Goal: Find specific page/section

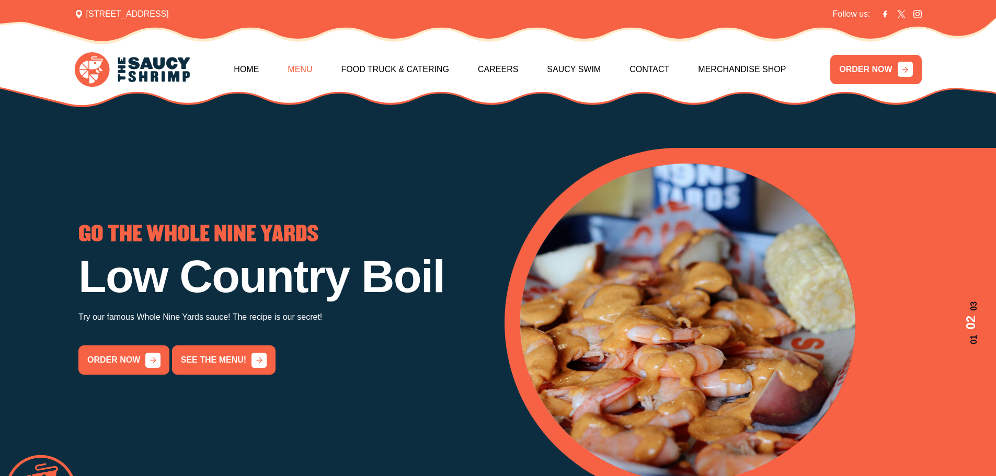
click at [298, 74] on link "Menu" at bounding box center [300, 69] width 25 height 45
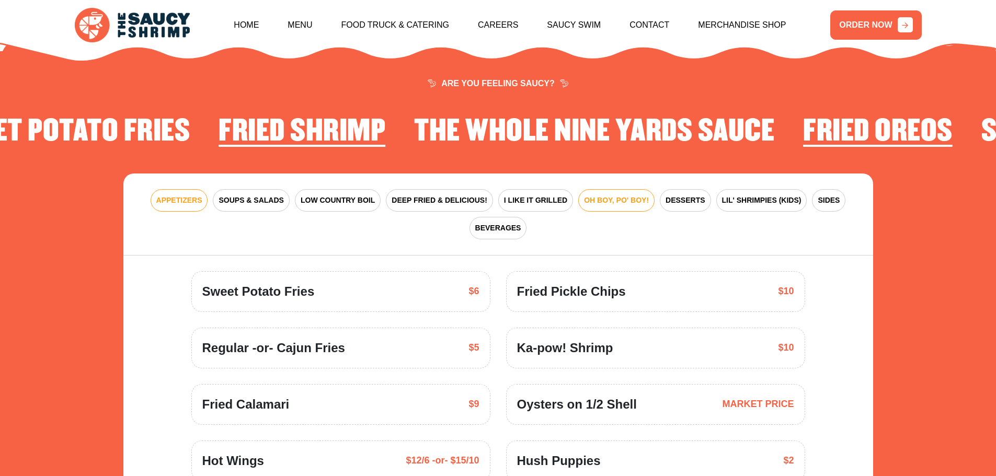
scroll to position [1535, 0]
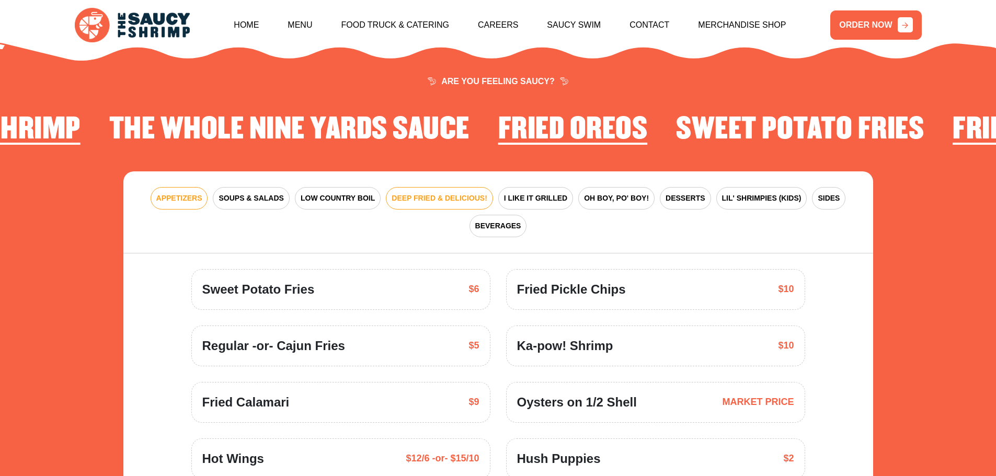
click at [443, 193] on span "DEEP FRIED & DELICIOUS!" at bounding box center [440, 198] width 96 height 11
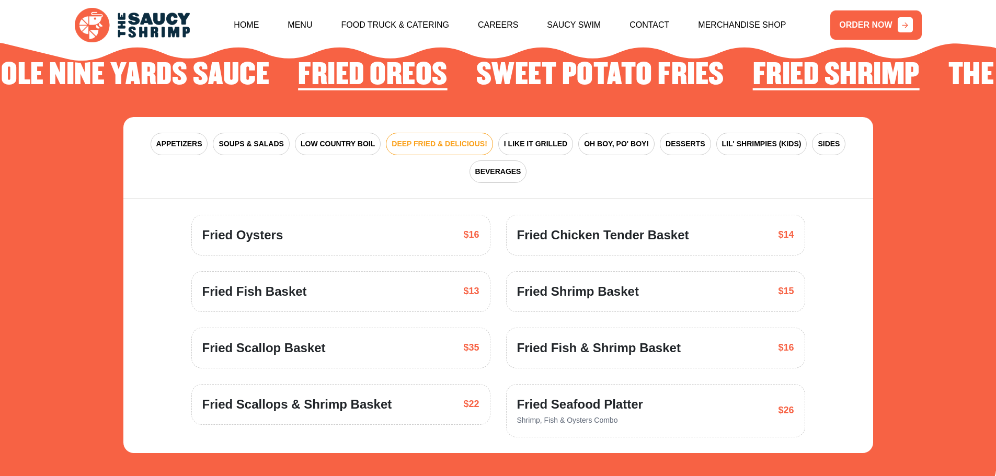
scroll to position [1588, 0]
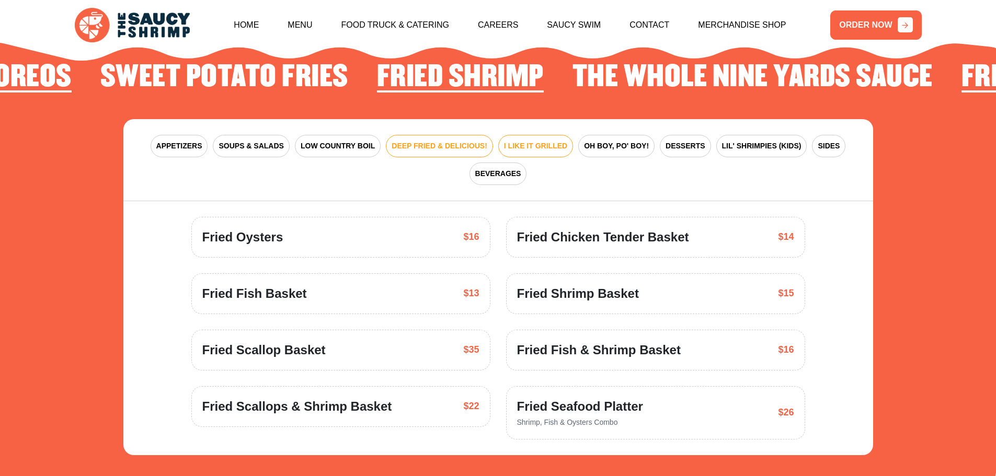
click at [538, 141] on span "I LIKE IT GRILLED" at bounding box center [535, 146] width 63 height 11
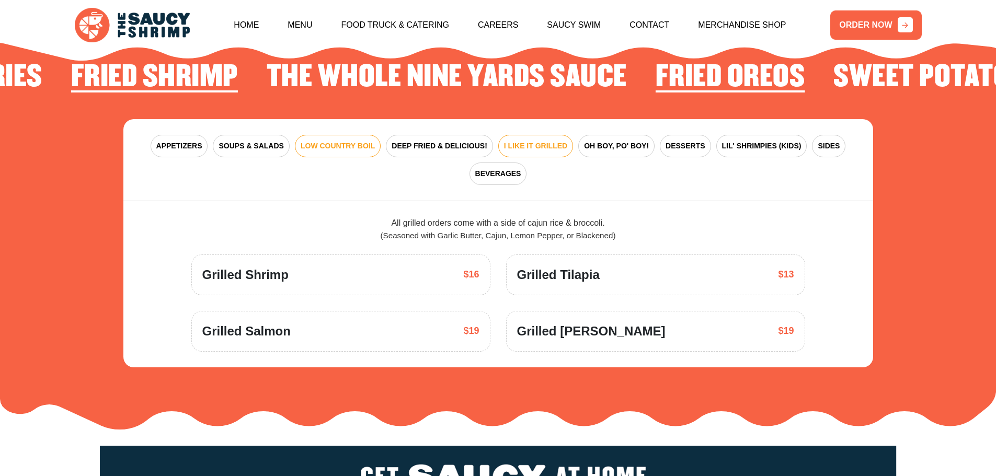
click at [340, 141] on span "LOW COUNTRY BOIL" at bounding box center [338, 146] width 74 height 11
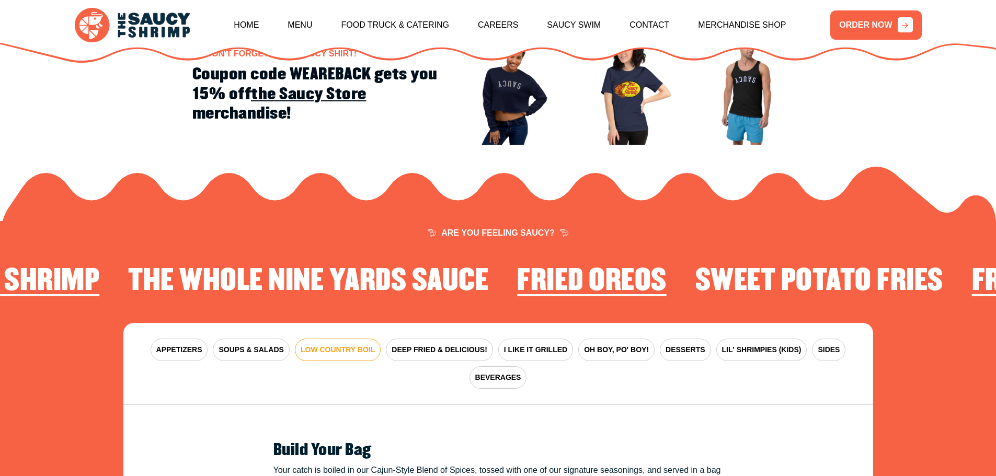
scroll to position [1431, 0]
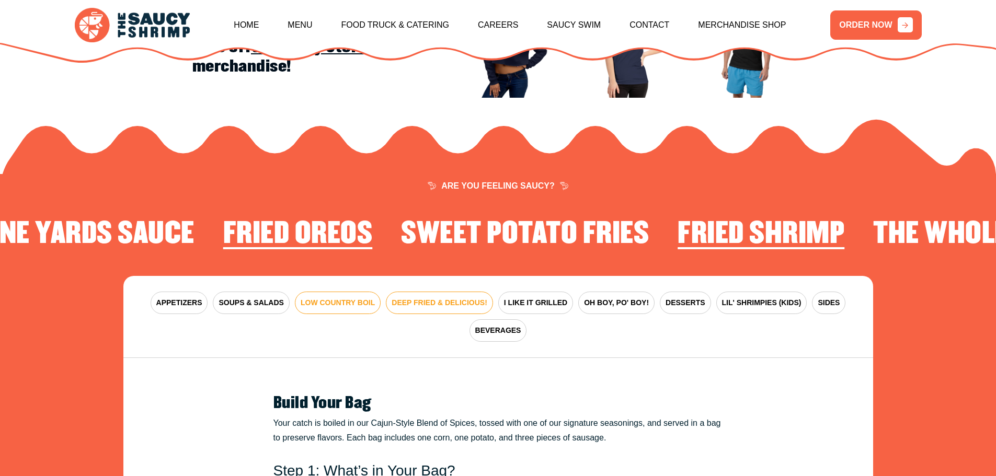
click at [455, 297] on span "DEEP FRIED & DELICIOUS!" at bounding box center [440, 302] width 96 height 11
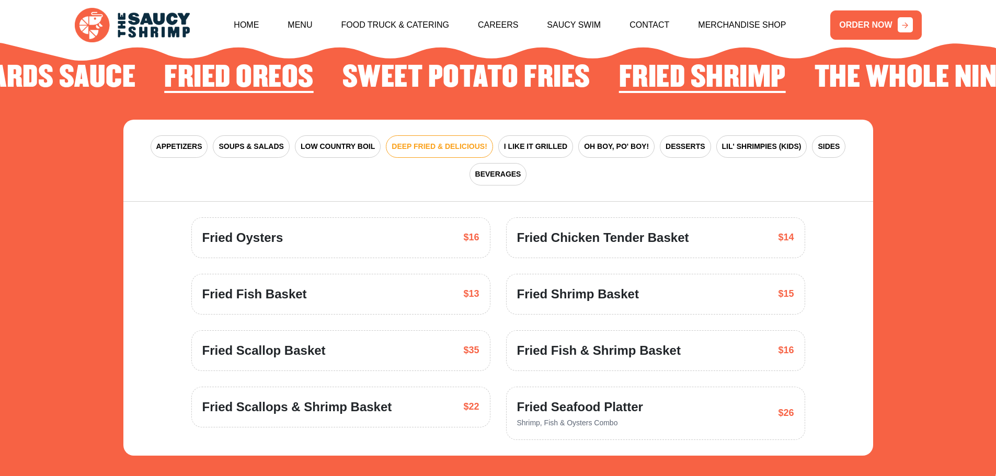
scroll to position [1588, 0]
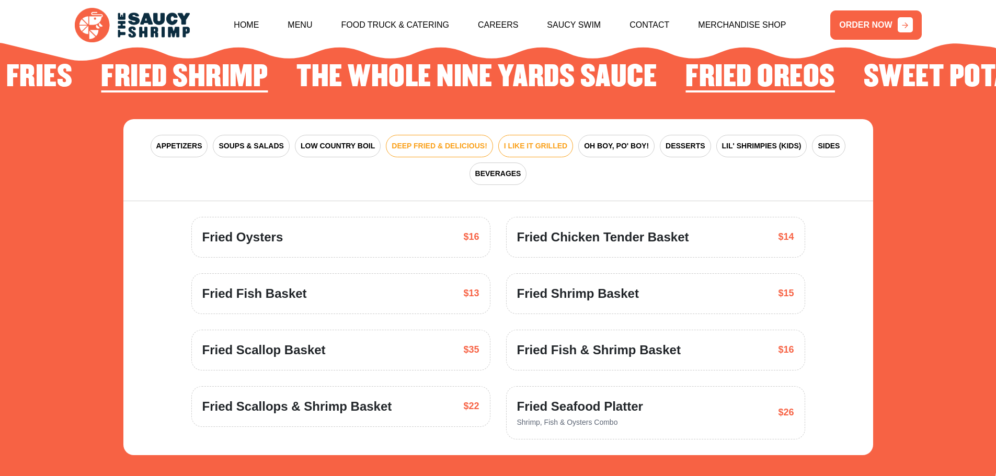
click at [534, 141] on span "I LIKE IT GRILLED" at bounding box center [535, 146] width 63 height 11
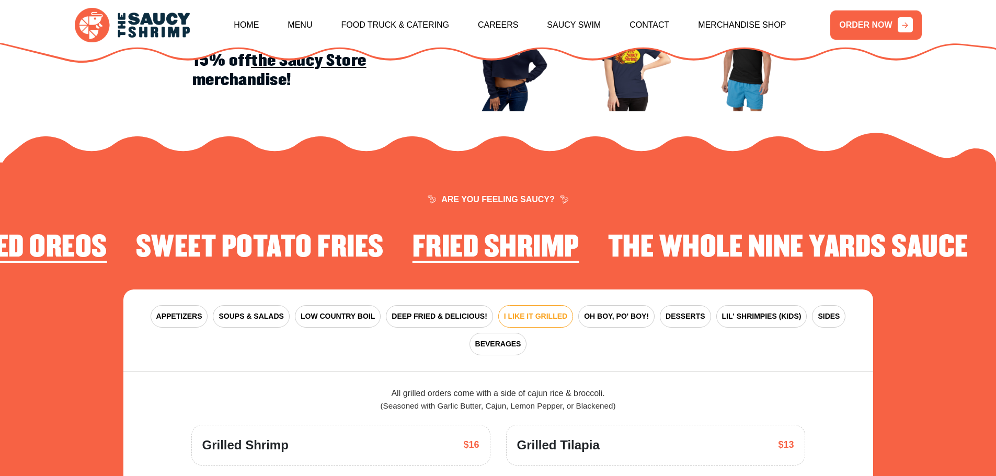
scroll to position [1535, 0]
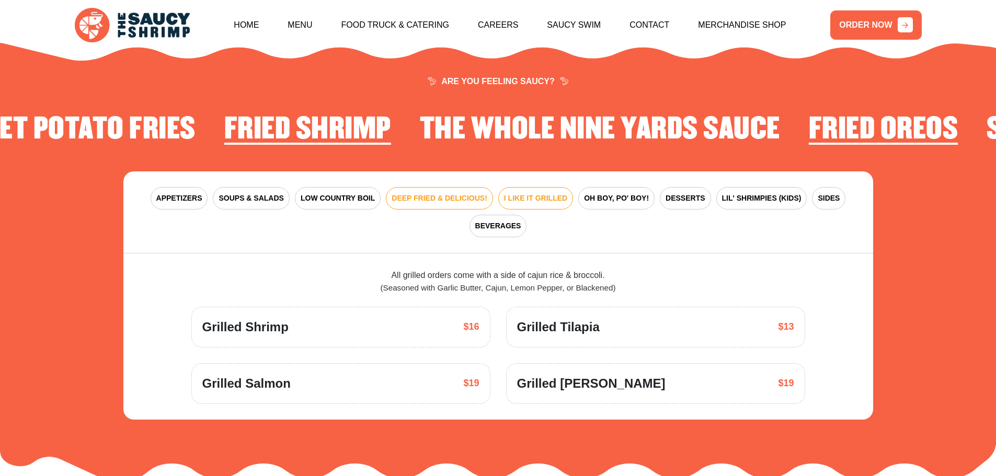
click at [438, 193] on span "DEEP FRIED & DELICIOUS!" at bounding box center [440, 198] width 96 height 11
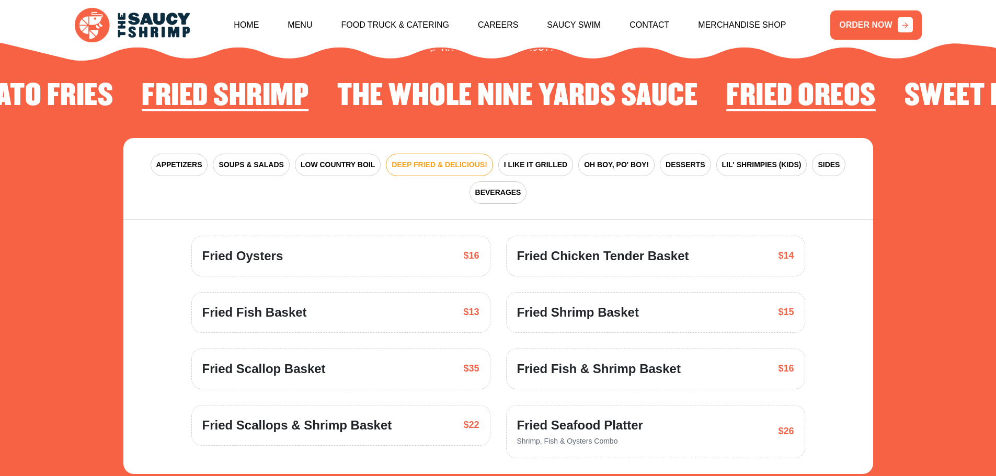
scroll to position [1588, 0]
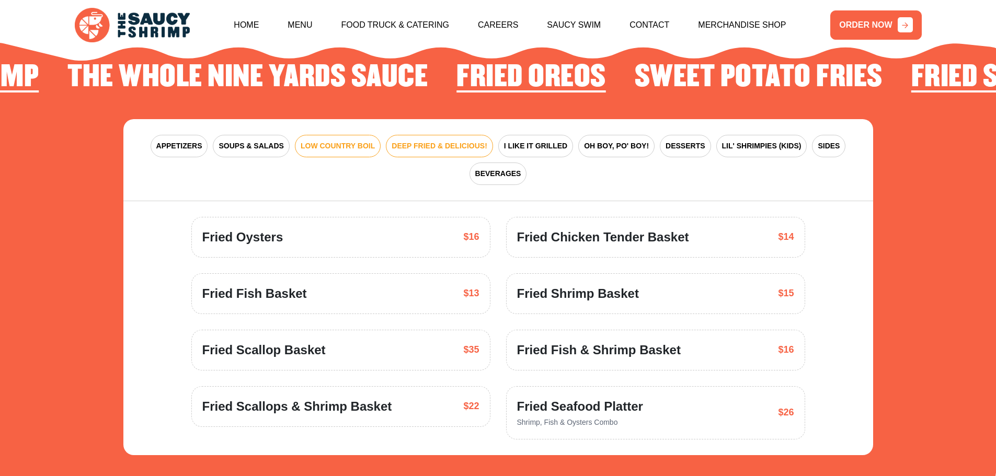
click at [338, 141] on span "LOW COUNTRY BOIL" at bounding box center [338, 146] width 74 height 11
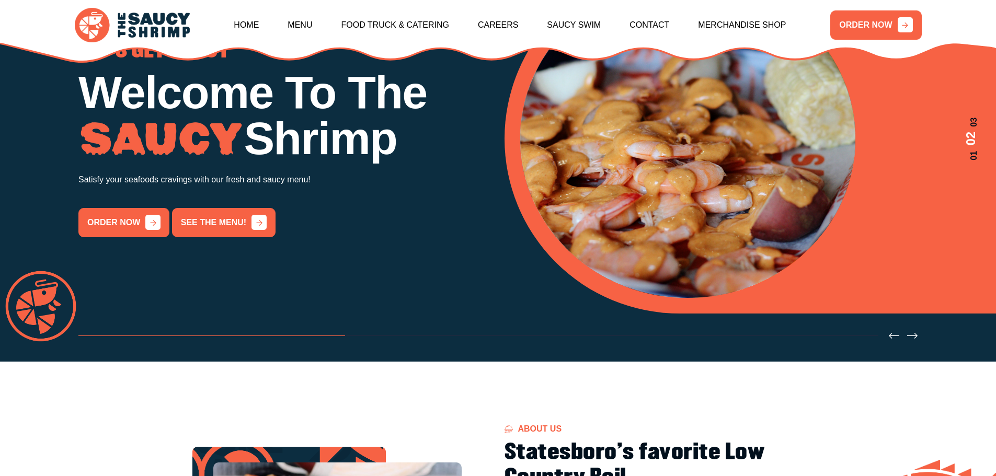
scroll to position [124, 0]
